Goal: Find specific page/section: Find specific page/section

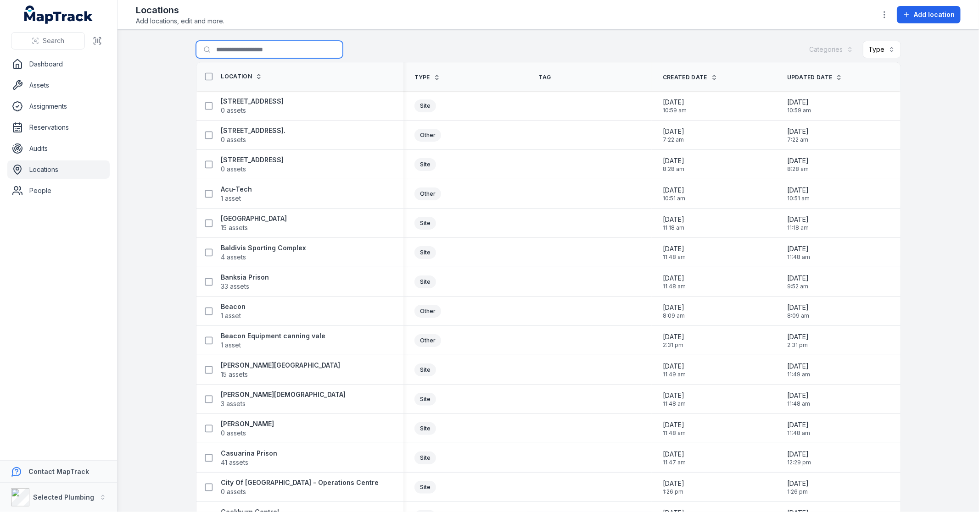
click at [221, 52] on input "Search for locations" at bounding box center [269, 49] width 147 height 17
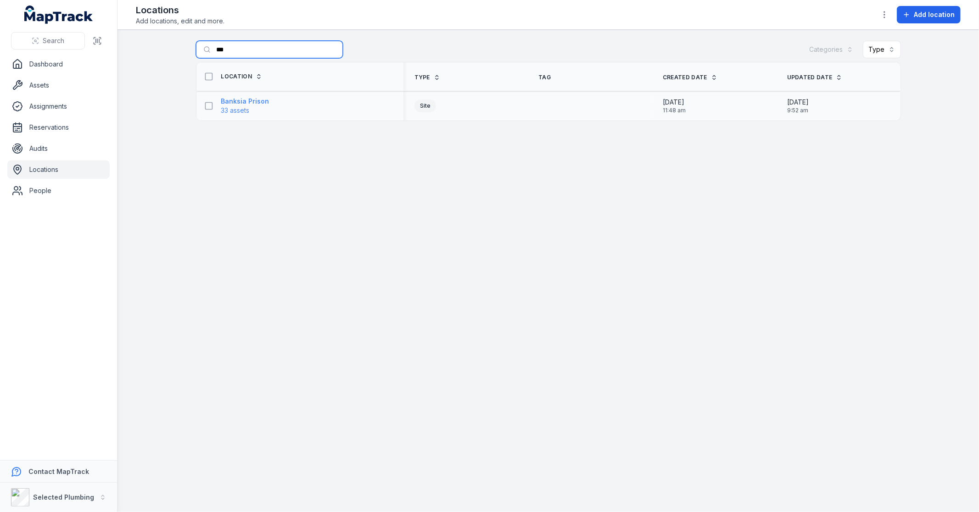
type input "***"
click at [239, 103] on strong "Banksia Prison" at bounding box center [245, 101] width 48 height 9
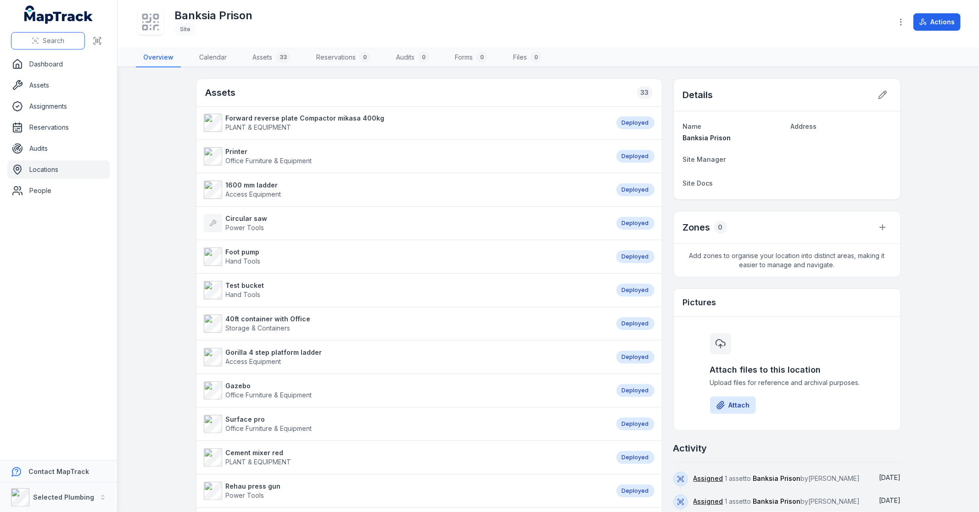
click at [50, 42] on span "Search" at bounding box center [54, 40] width 22 height 9
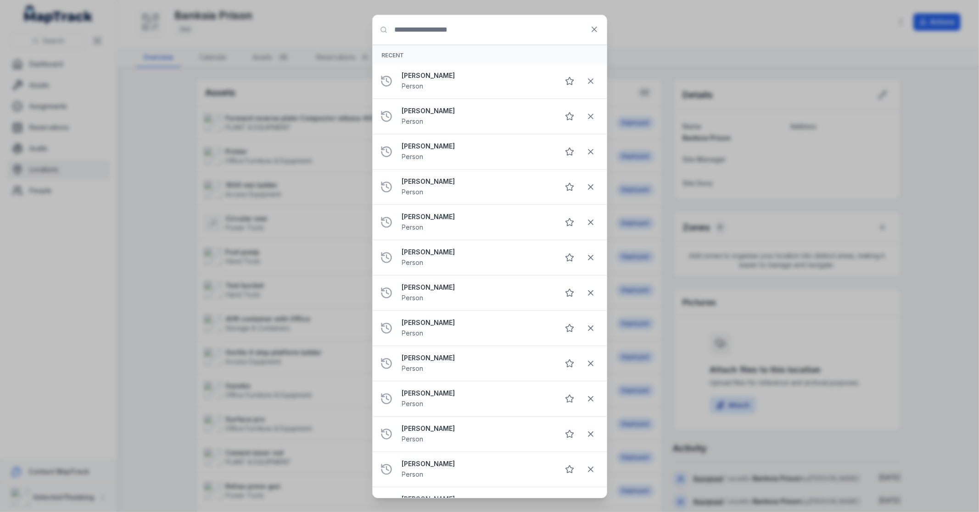
drag, startPoint x: 39, startPoint y: 81, endPoint x: 42, endPoint y: 77, distance: 5.0
click at [40, 81] on div "Search for anything Recent [PERSON_NAME] Person [PERSON_NAME] Person [PERSON_NA…" at bounding box center [489, 256] width 979 height 512
click at [68, 119] on div "Search for anything Recent [PERSON_NAME] Person [PERSON_NAME] Person [PERSON_NA…" at bounding box center [489, 256] width 979 height 512
click at [598, 27] on icon at bounding box center [594, 29] width 9 height 9
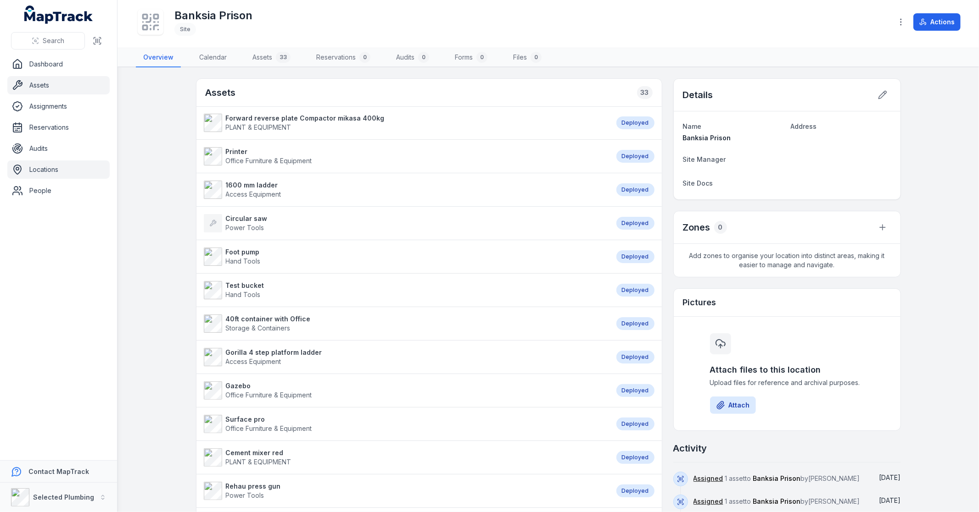
click at [46, 87] on link "Assets" at bounding box center [58, 85] width 102 height 18
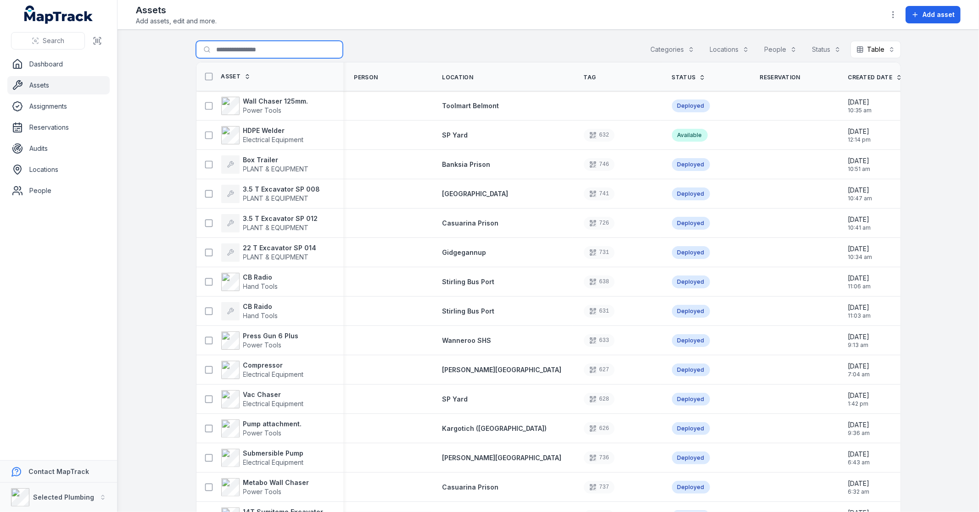
click at [259, 48] on input "Search for assets" at bounding box center [269, 49] width 147 height 17
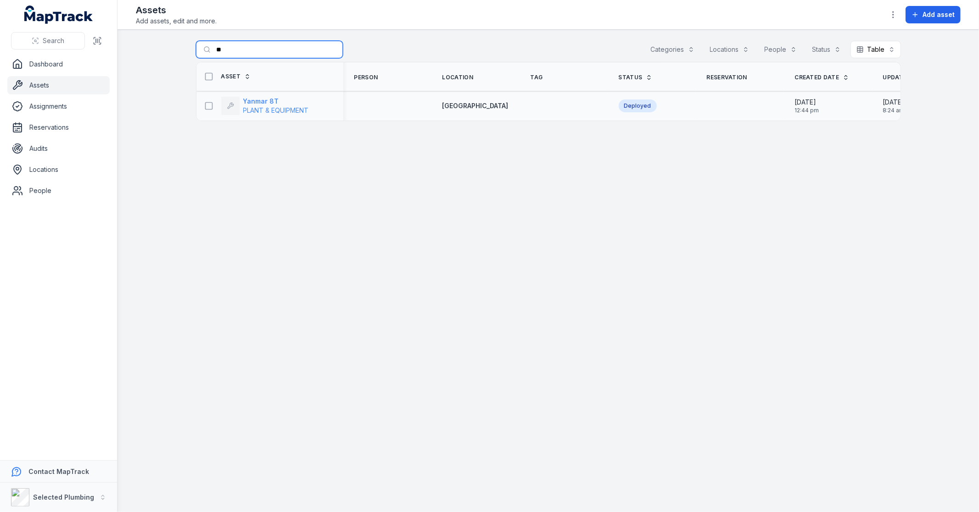
type input "**"
click at [267, 101] on strong "Yanmar 8T" at bounding box center [276, 101] width 66 height 9
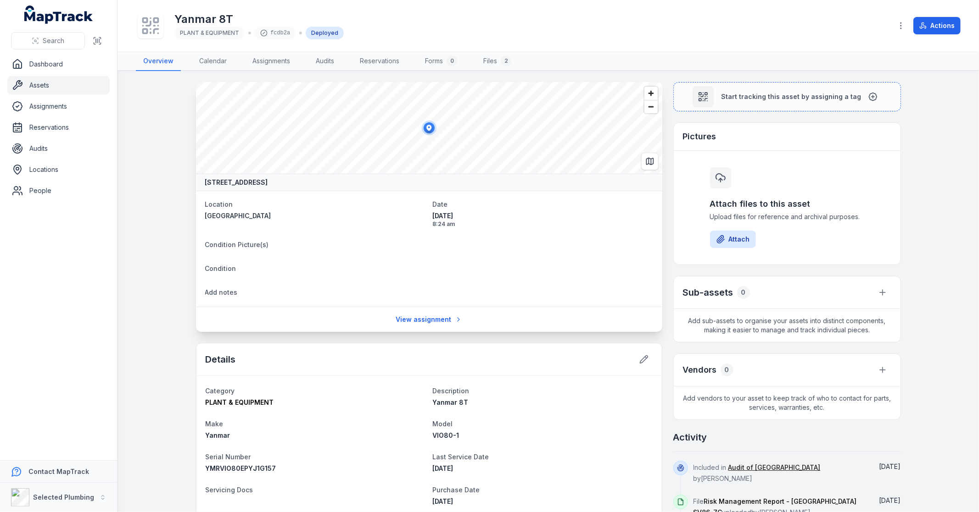
click at [51, 82] on link "Assets" at bounding box center [58, 85] width 102 height 18
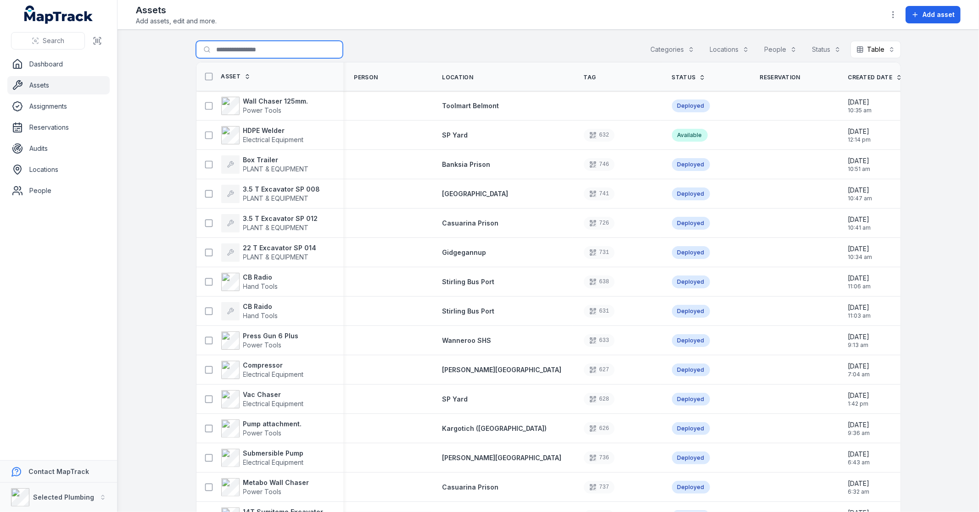
click at [262, 45] on input "Search for assets" at bounding box center [269, 49] width 147 height 17
type input "*********"
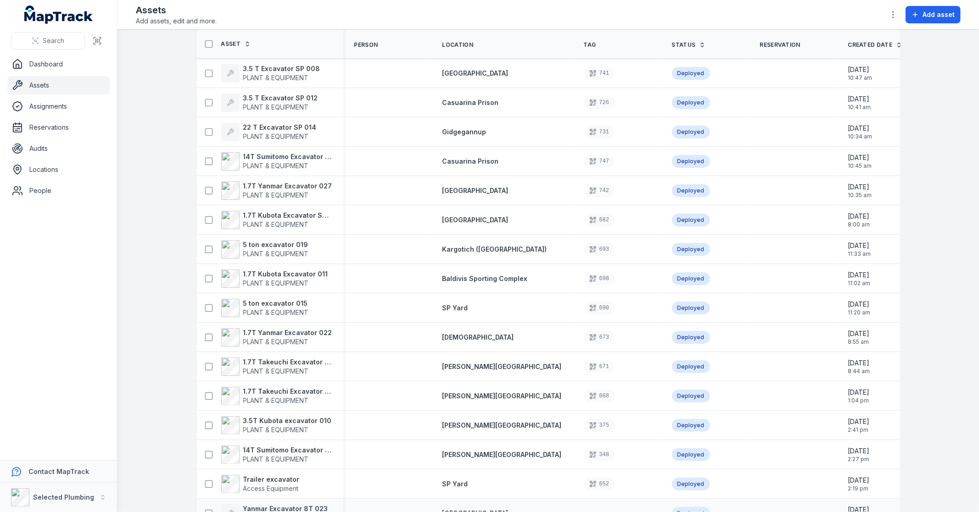
scroll to position [63, 0]
